Goal: Transaction & Acquisition: Download file/media

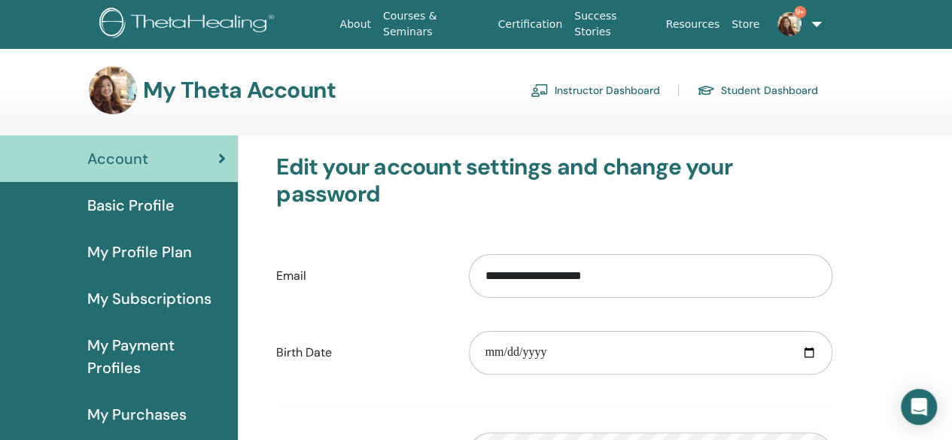
click at [759, 87] on link "Student Dashboard" at bounding box center [757, 90] width 121 height 24
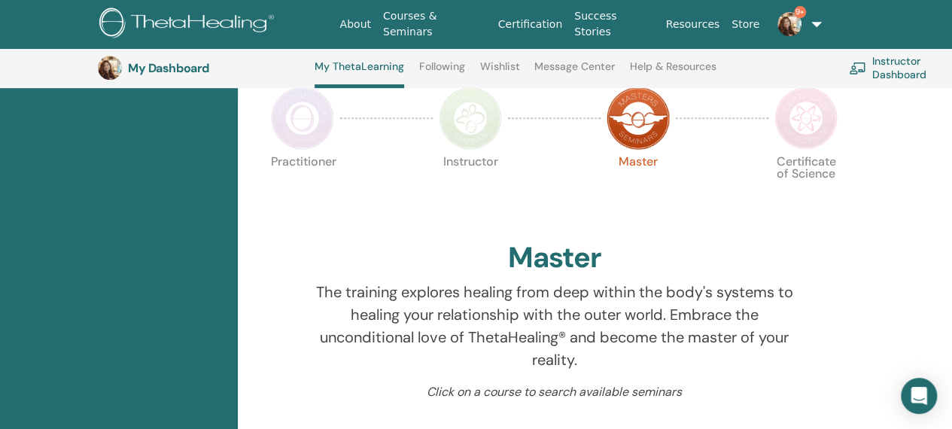
scroll to position [114, 0]
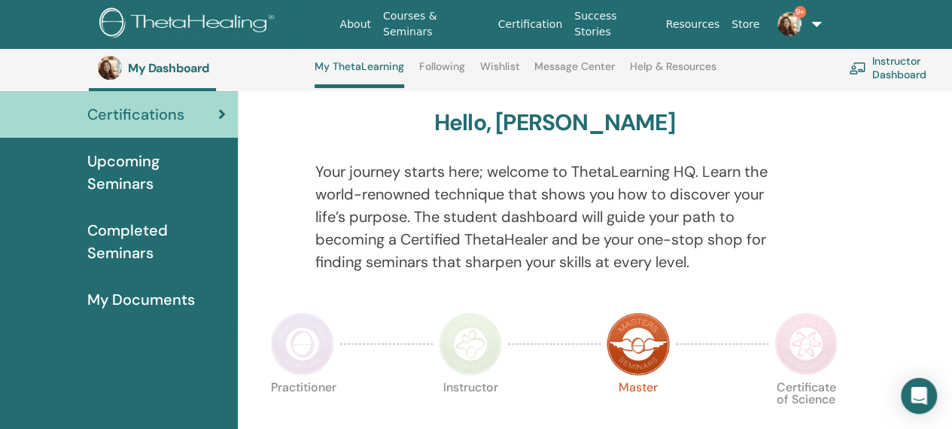
click at [108, 240] on span "Completed Seminars" at bounding box center [156, 241] width 138 height 45
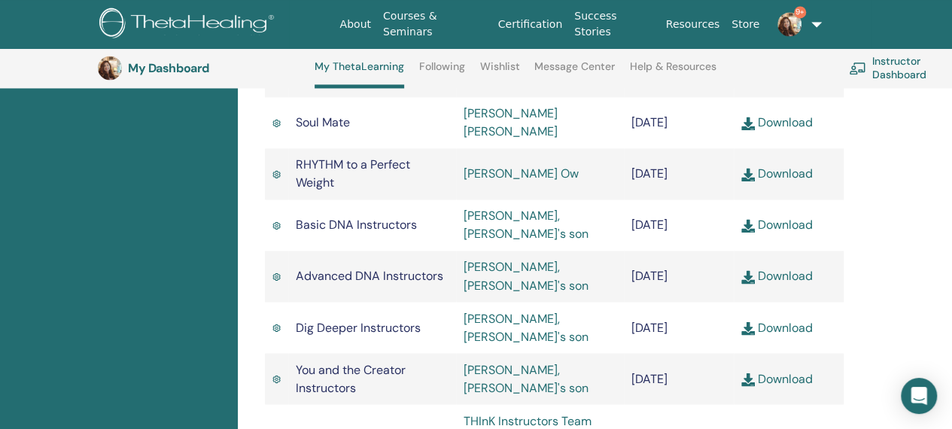
scroll to position [1243, 0]
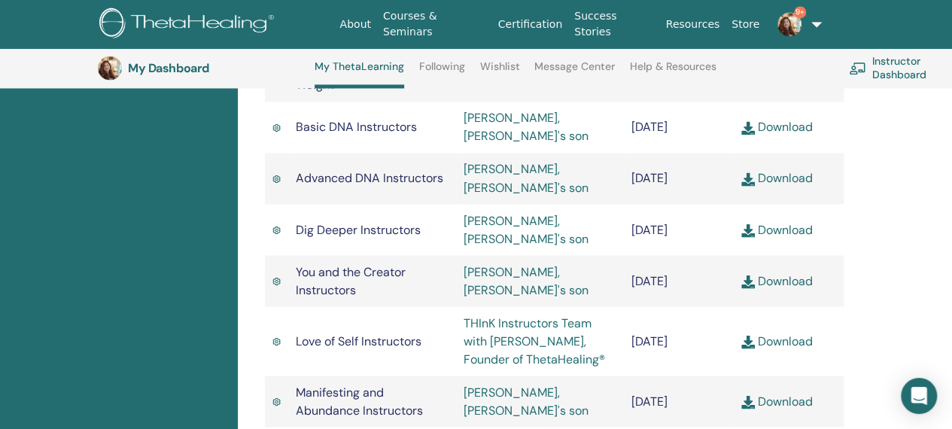
click at [775, 135] on link "Download" at bounding box center [776, 127] width 71 height 16
drag, startPoint x: 925, startPoint y: 181, endPoint x: 918, endPoint y: 181, distance: 7.6
click at [785, 135] on link "Download" at bounding box center [776, 127] width 71 height 16
click at [771, 186] on link "Download" at bounding box center [776, 178] width 71 height 16
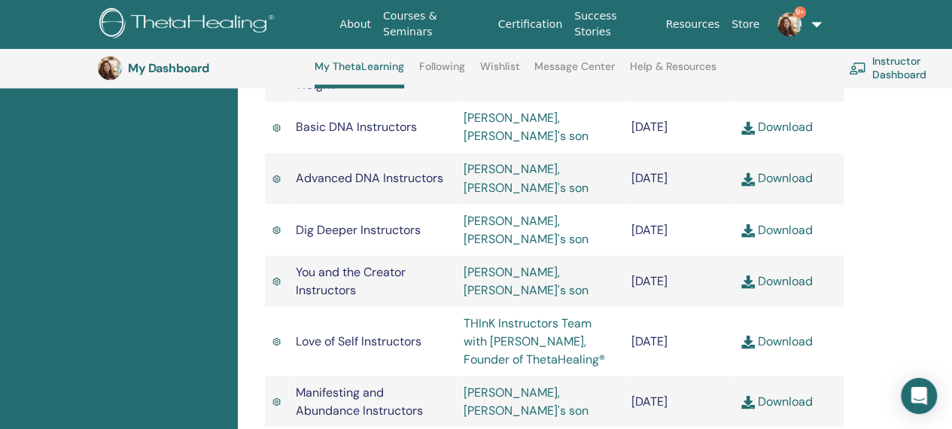
click at [349, 237] on span "Dig Deeper Instructors" at bounding box center [358, 229] width 125 height 16
click at [800, 237] on link "Download" at bounding box center [776, 229] width 71 height 16
click at [770, 288] on link "Download" at bounding box center [776, 280] width 71 height 16
click at [787, 348] on link "Download" at bounding box center [776, 341] width 71 height 16
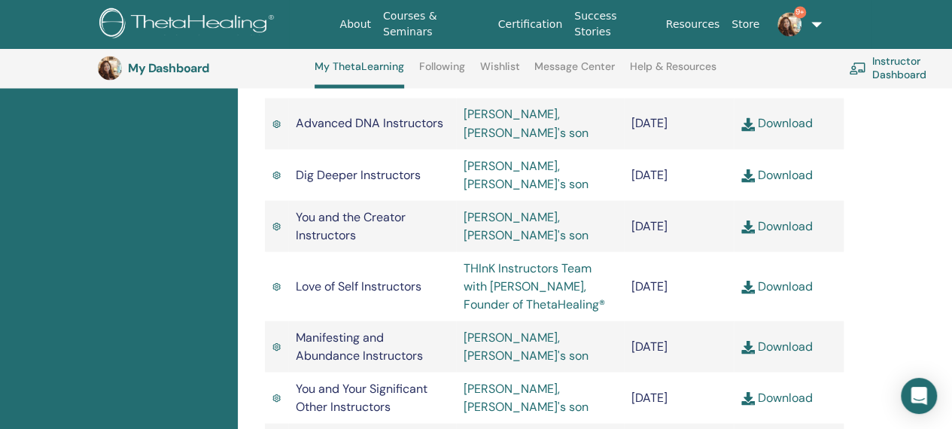
scroll to position [1393, 0]
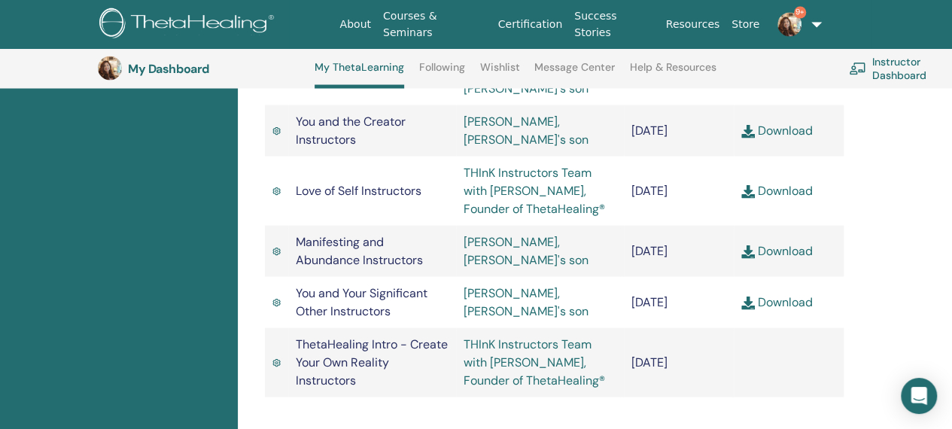
click at [782, 258] on link "Download" at bounding box center [776, 250] width 71 height 16
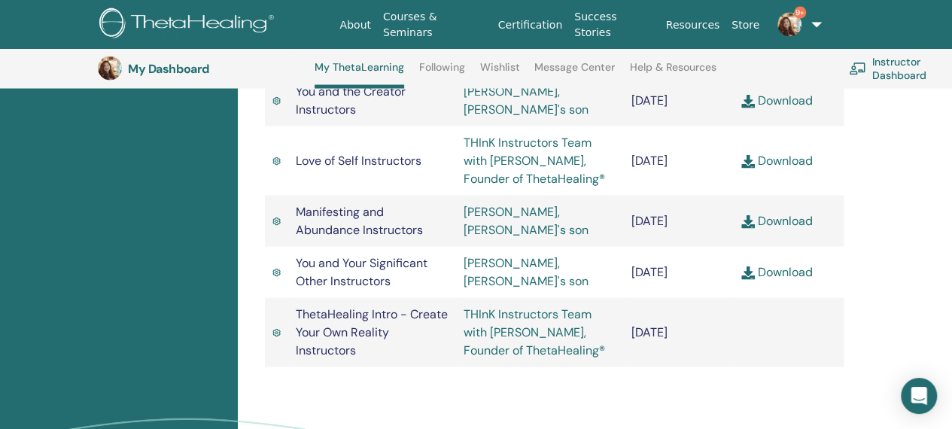
scroll to position [1468, 0]
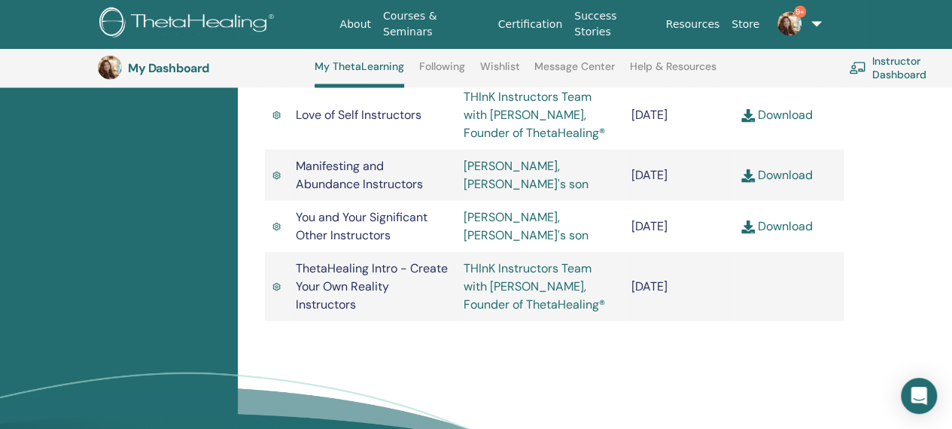
click at [799, 234] on link "Download" at bounding box center [776, 226] width 71 height 16
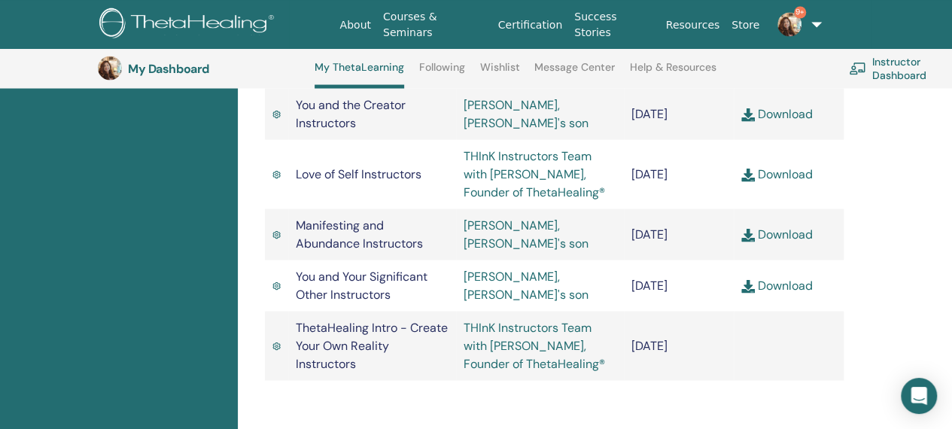
scroll to position [1318, 0]
